Goal: Information Seeking & Learning: Check status

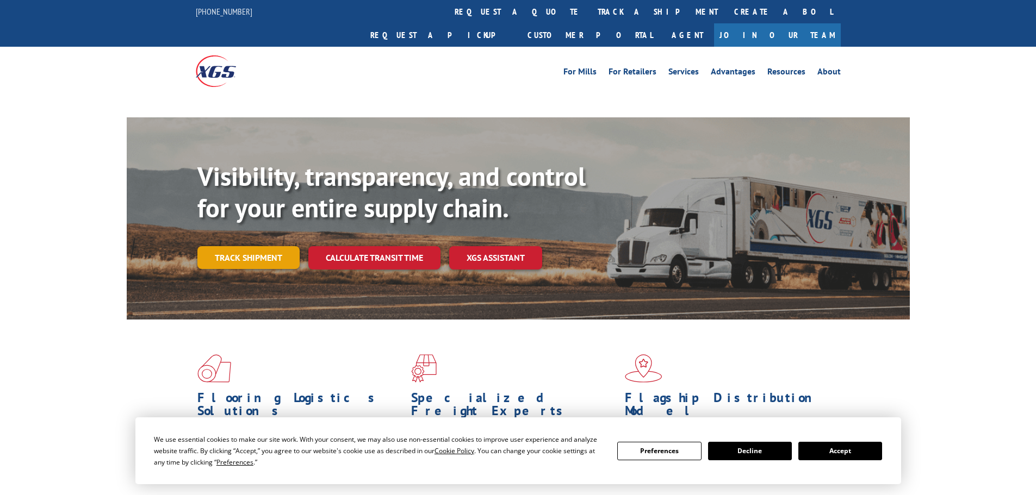
click at [242, 246] on link "Track shipment" at bounding box center [248, 257] width 102 height 23
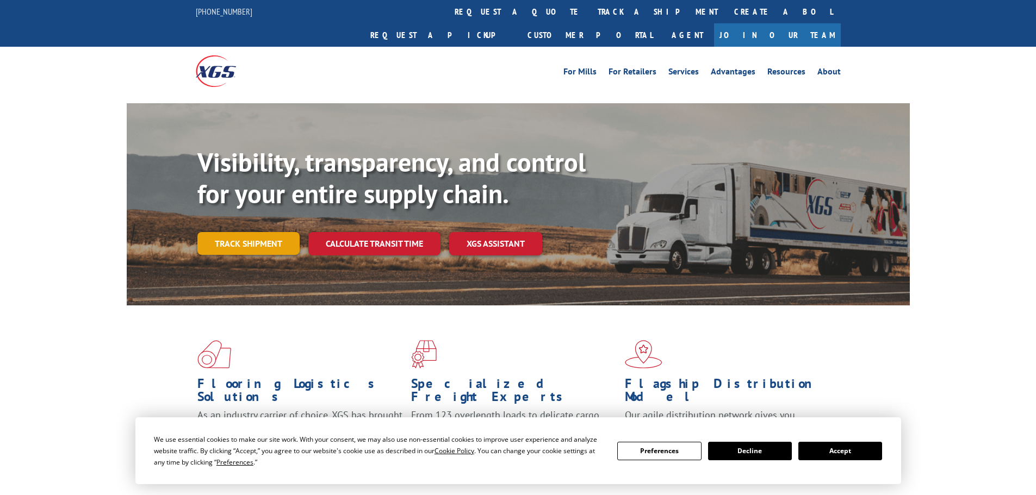
click at [267, 232] on link "Track shipment" at bounding box center [248, 243] width 102 height 23
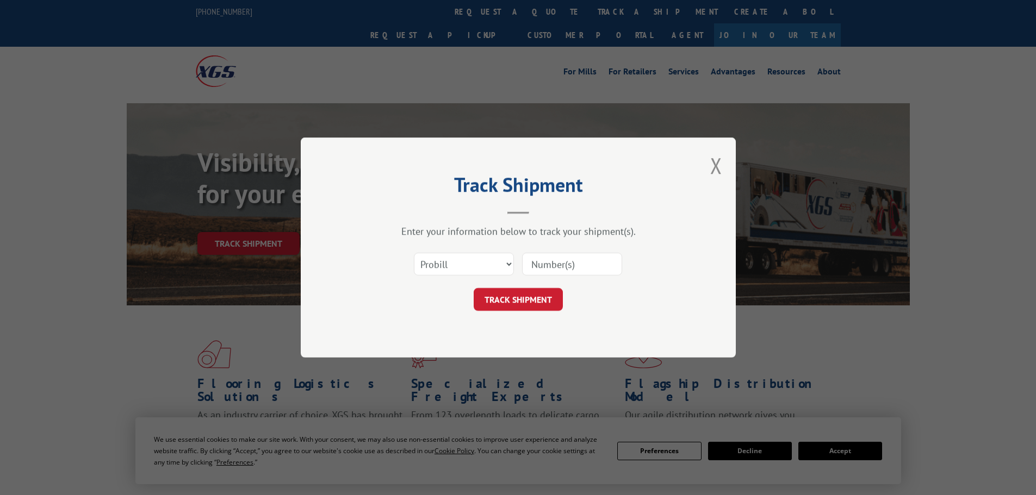
click at [550, 263] on input at bounding box center [572, 264] width 100 height 23
paste input "17522040"
type input "17522040"
click at [474, 288] on button "TRACK SHIPMENT" at bounding box center [518, 299] width 89 height 23
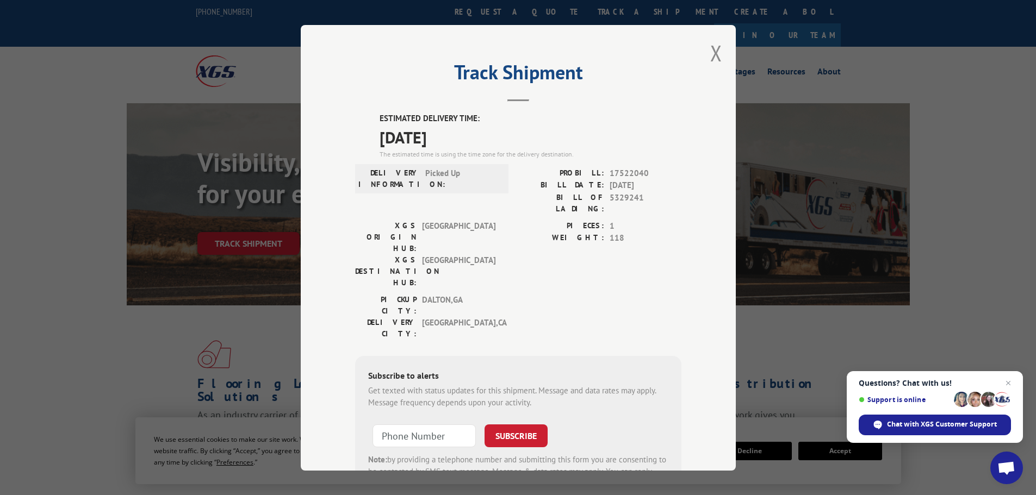
click at [801, 240] on div "Track Shipment ESTIMATED DELIVERY TIME: [DATE] The estimated time is using the …" at bounding box center [518, 247] width 1036 height 495
